Goal: Transaction & Acquisition: Purchase product/service

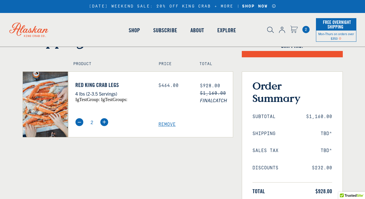
scroll to position [23, 0]
click at [80, 121] on img at bounding box center [79, 122] width 8 height 8
type input "1"
select select "40826592231503"
select select "40826730905679"
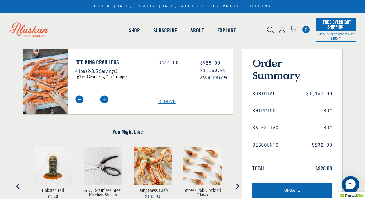
scroll to position [48, 0]
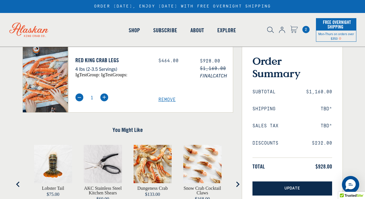
click at [314, 185] on button "Update" at bounding box center [292, 189] width 80 height 14
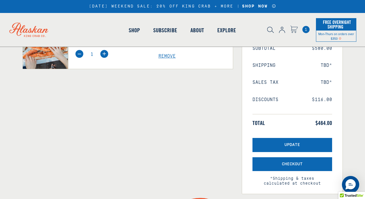
select select "40826592231503"
select select "40826730905679"
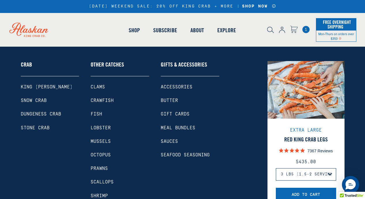
scroll to position [103, 0]
